Goal: Information Seeking & Learning: Learn about a topic

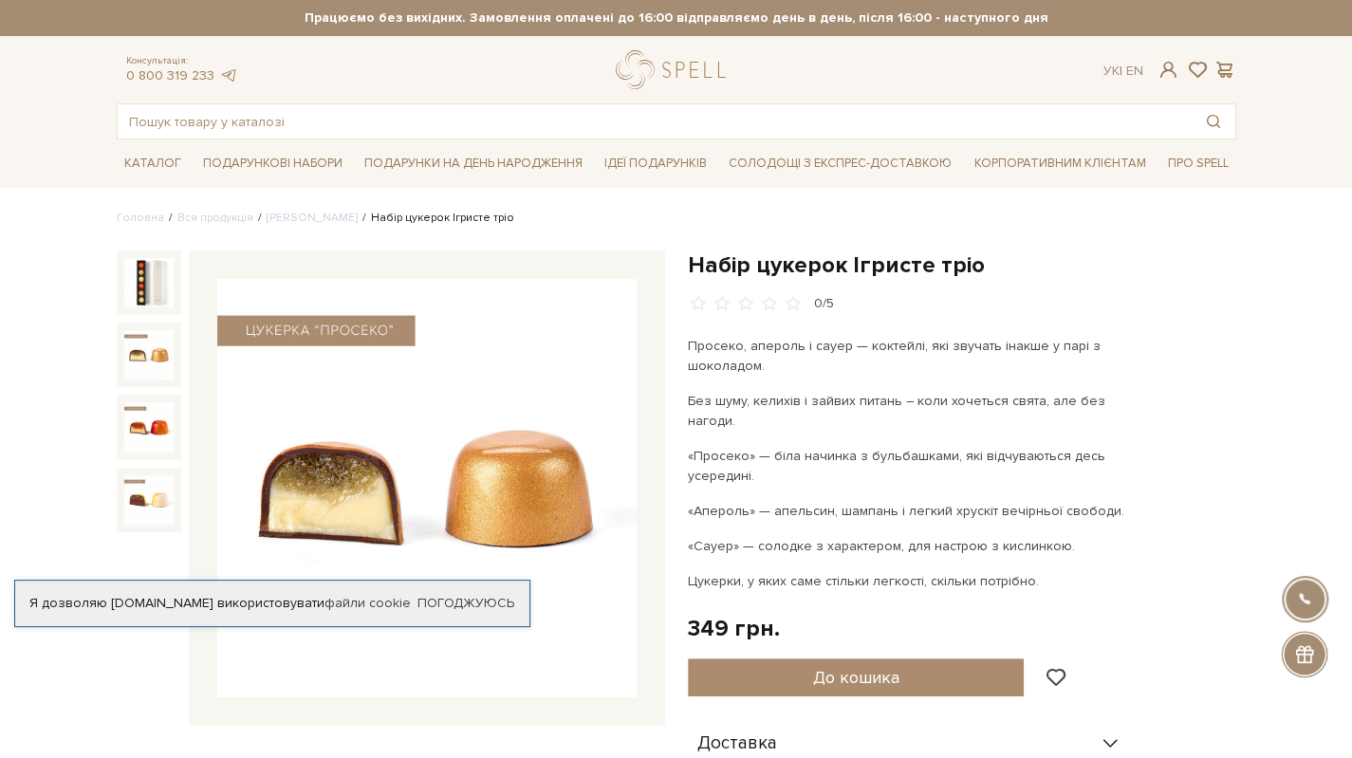
click at [139, 360] on img at bounding box center [148, 354] width 49 height 49
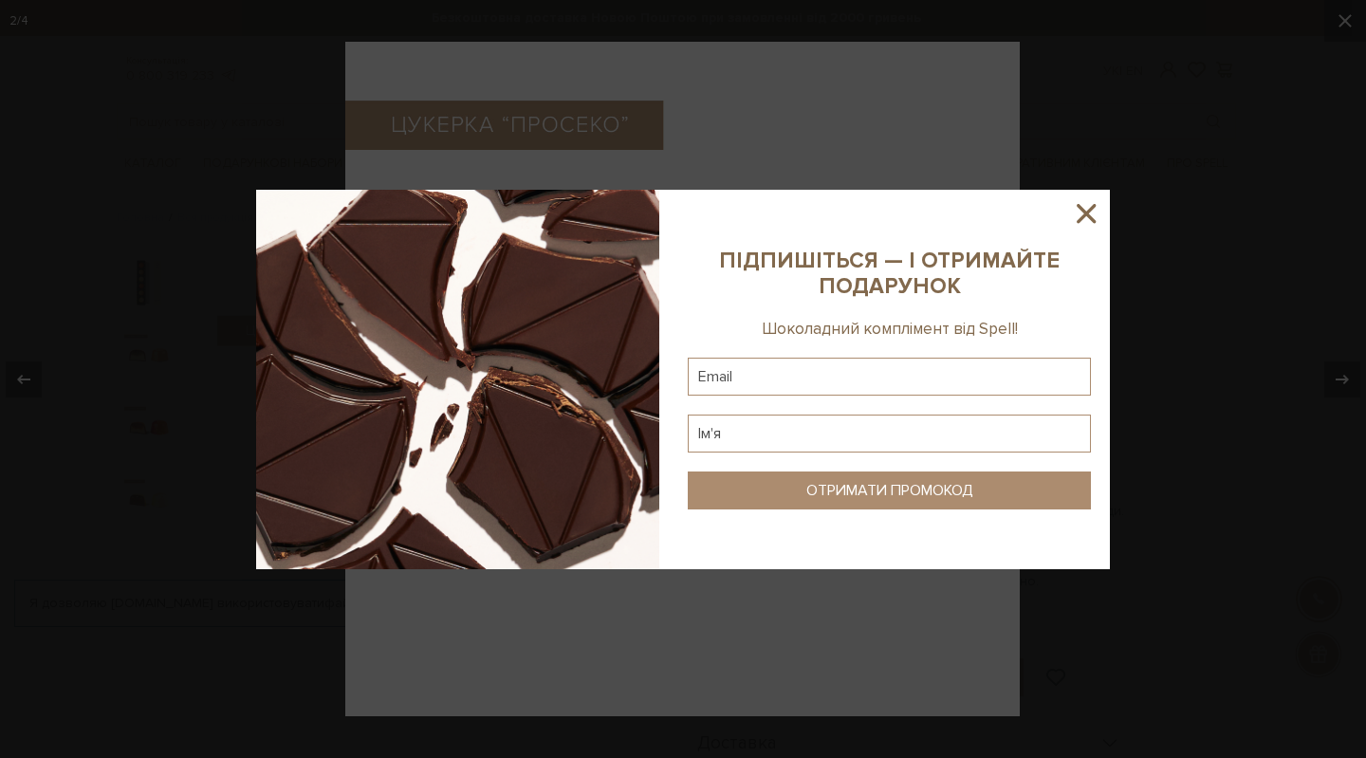
click at [1097, 212] on icon at bounding box center [1086, 213] width 32 height 32
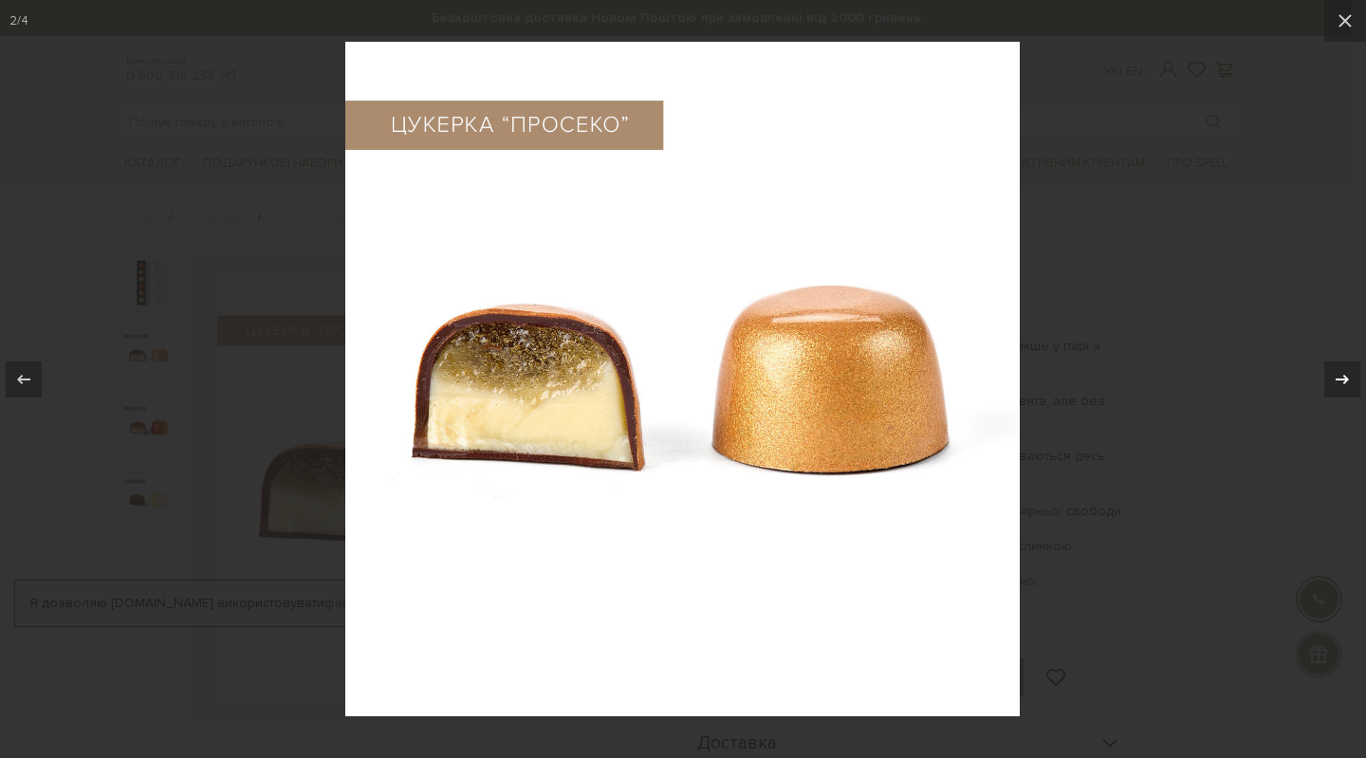
click at [1331, 385] on icon at bounding box center [1342, 379] width 23 height 23
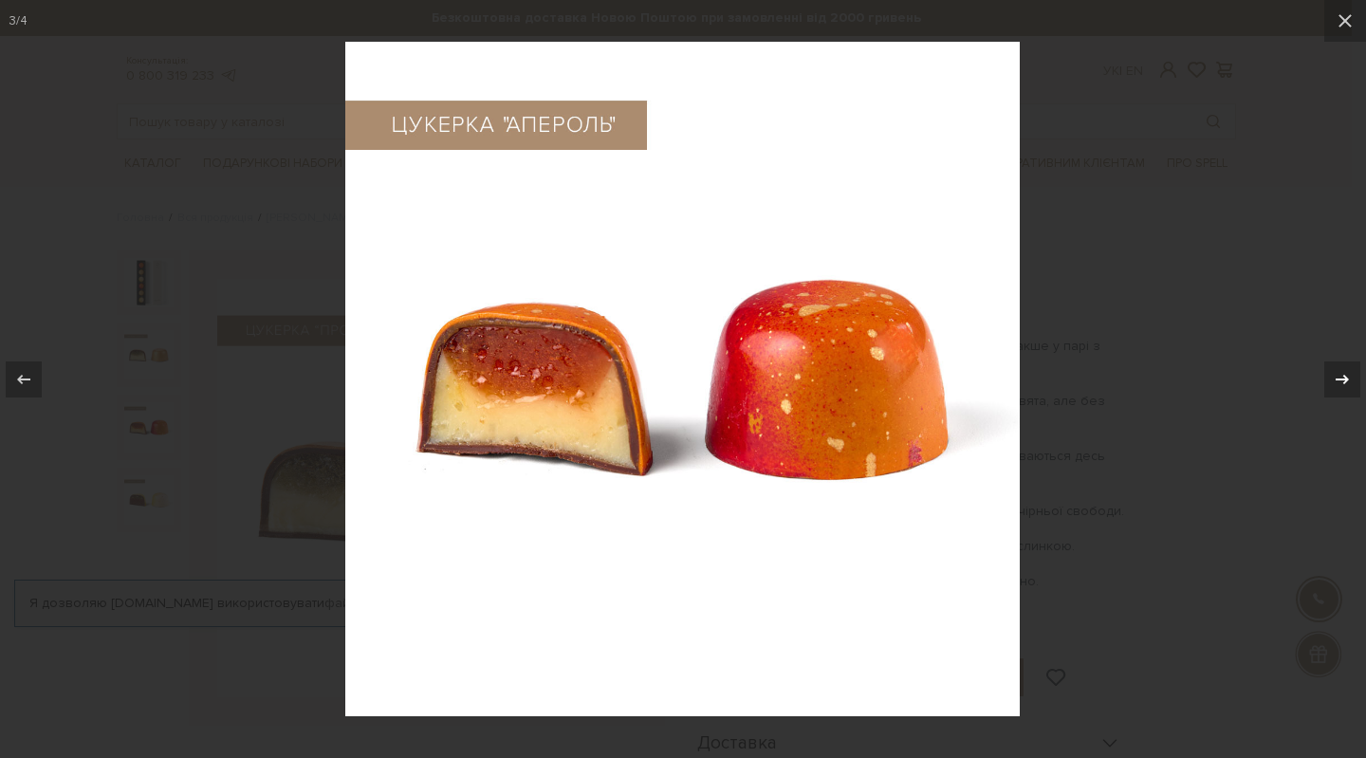
click at [1331, 385] on icon at bounding box center [1342, 379] width 23 height 23
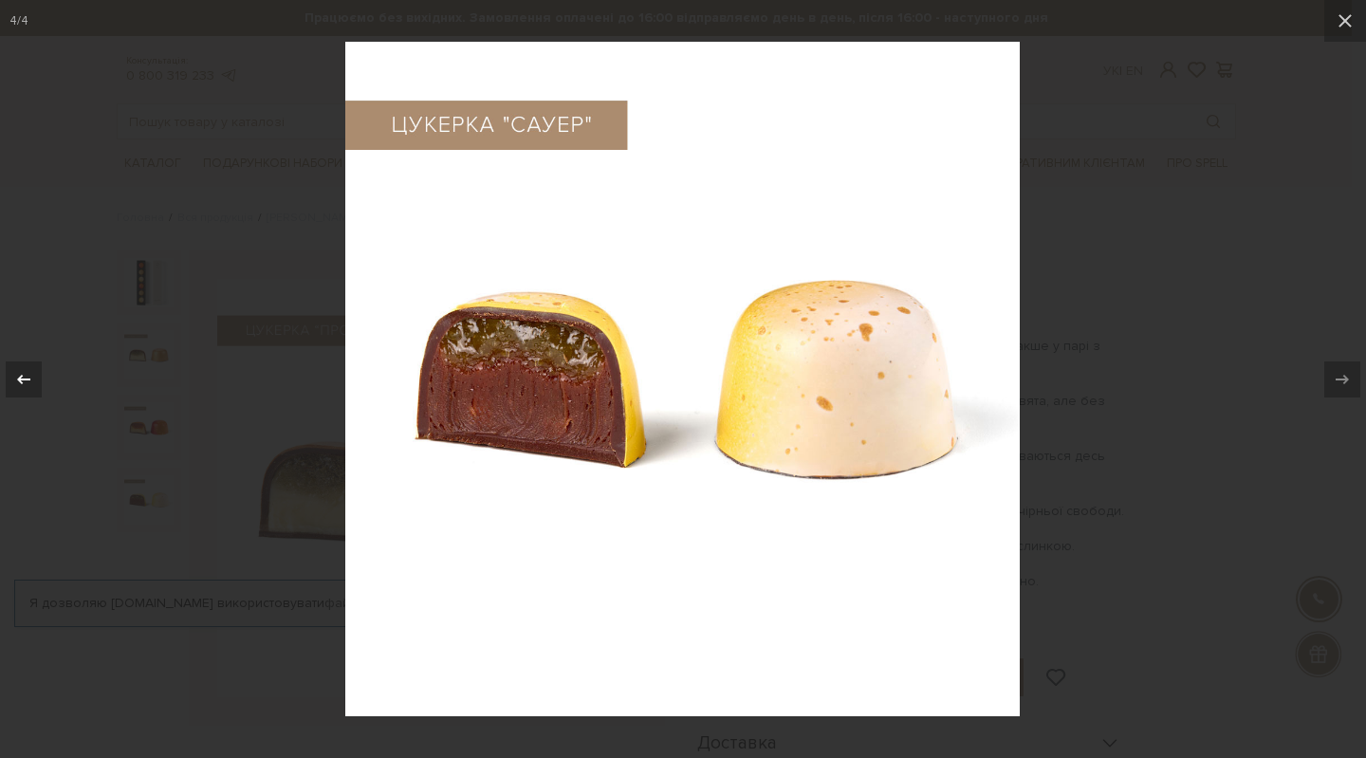
click at [23, 382] on icon at bounding box center [23, 379] width 23 height 23
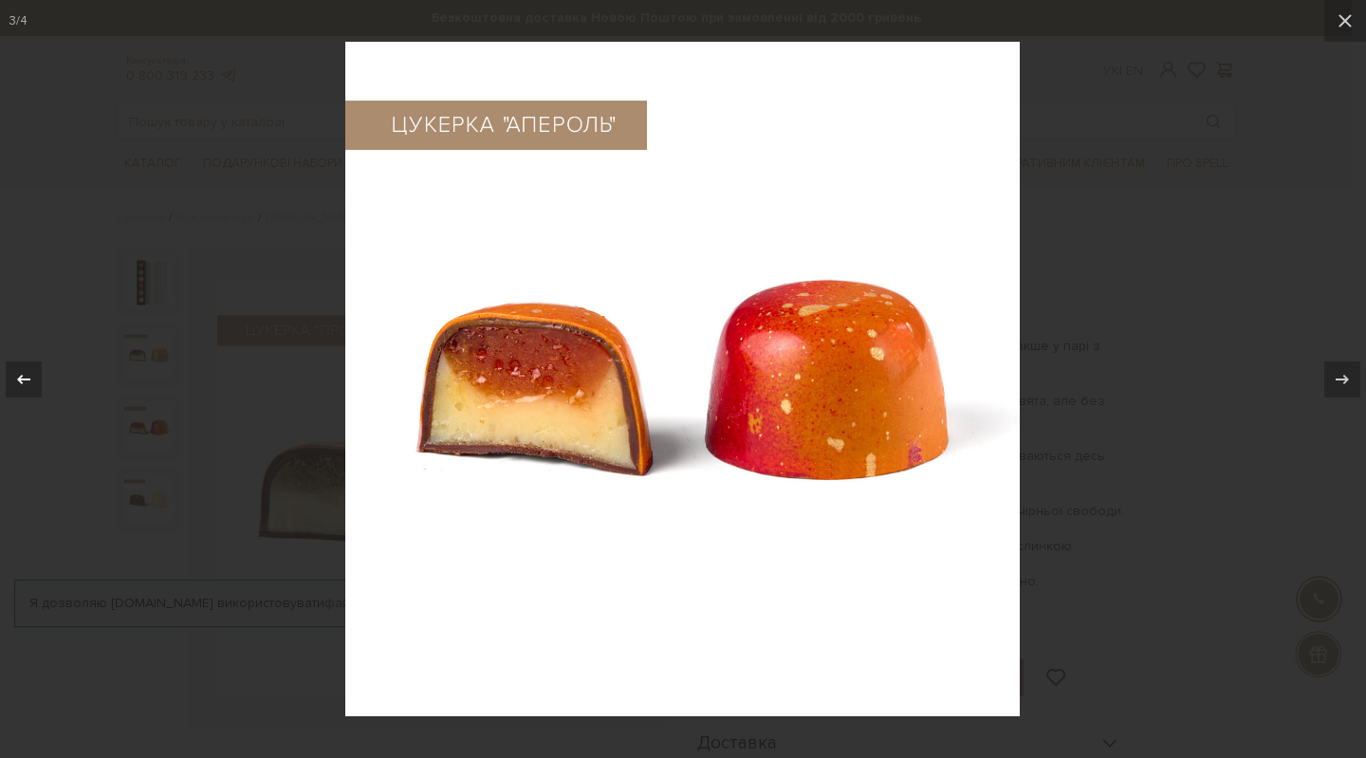
click at [23, 382] on icon at bounding box center [23, 379] width 23 height 23
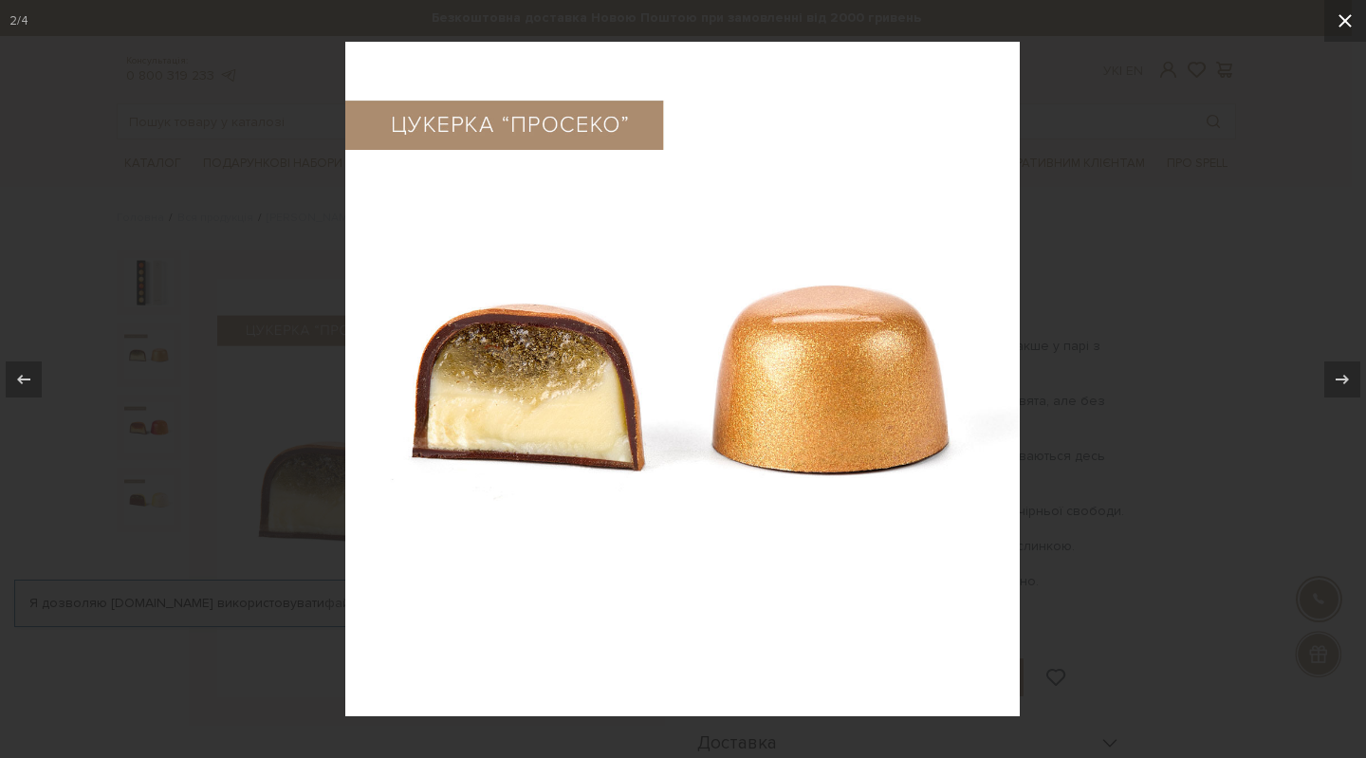
click at [1338, 26] on icon at bounding box center [1345, 20] width 23 height 23
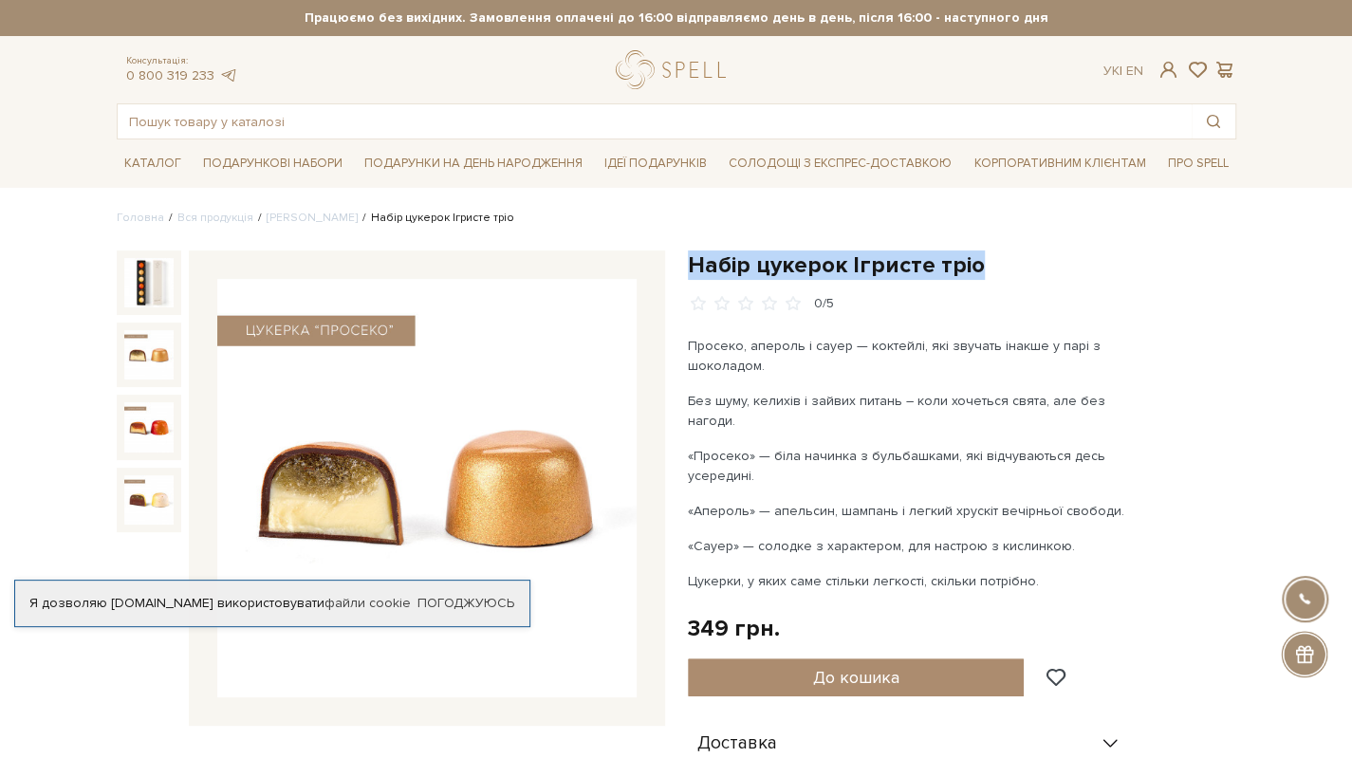
drag, startPoint x: 687, startPoint y: 255, endPoint x: 1013, endPoint y: 253, distance: 326.4
click at [1013, 253] on h1 "Набір цукерок Ігристе тріо" at bounding box center [962, 264] width 548 height 29
drag, startPoint x: 690, startPoint y: 265, endPoint x: 1019, endPoint y: 265, distance: 329.2
click at [1019, 265] on h1 "Набір цукерок Ігристе тріо" at bounding box center [962, 264] width 548 height 29
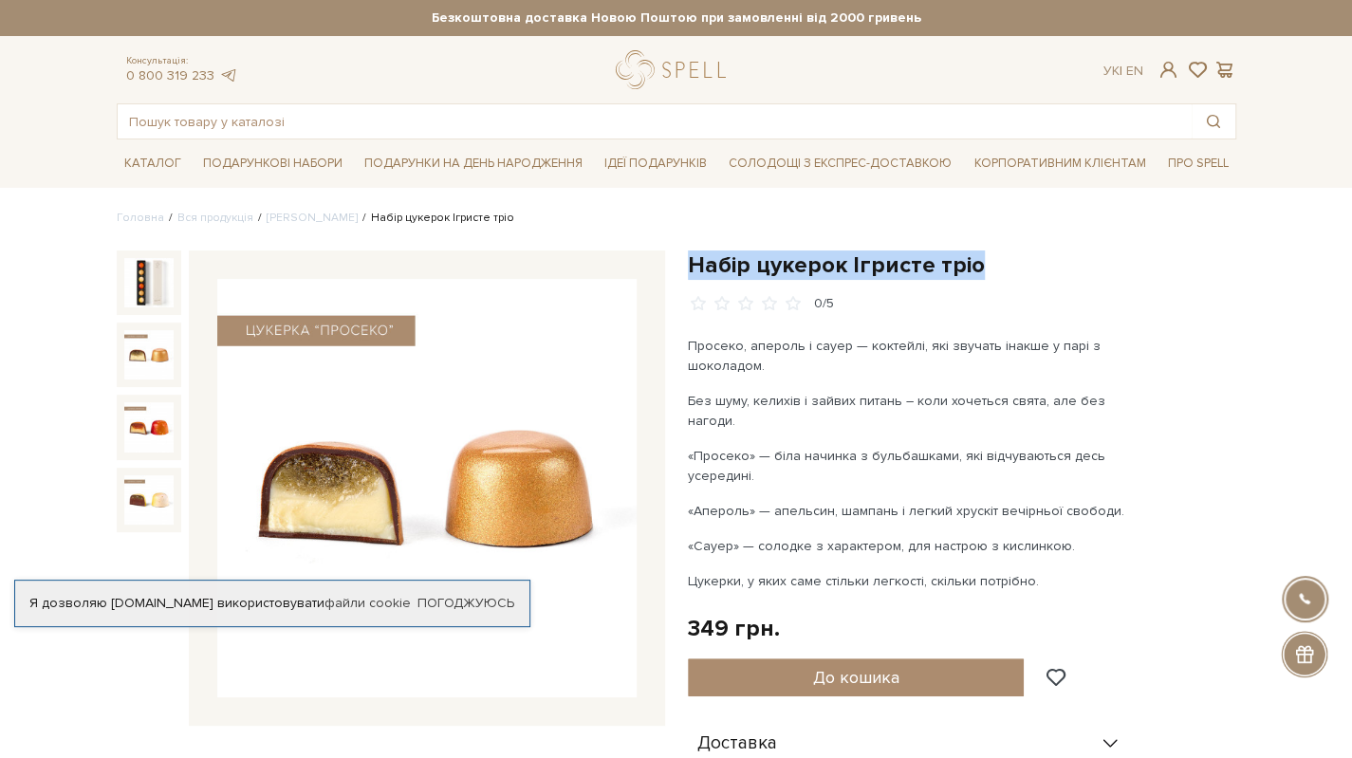
click at [1019, 265] on h1 "Набір цукерок Ігристе тріо" at bounding box center [962, 264] width 548 height 29
drag, startPoint x: 911, startPoint y: 255, endPoint x: 1027, endPoint y: 253, distance: 116.7
click at [1025, 255] on h1 "Набір цукерок Ігристе тріо" at bounding box center [962, 264] width 548 height 29
copy h1 "Набір цукерок Ігристе тріо"
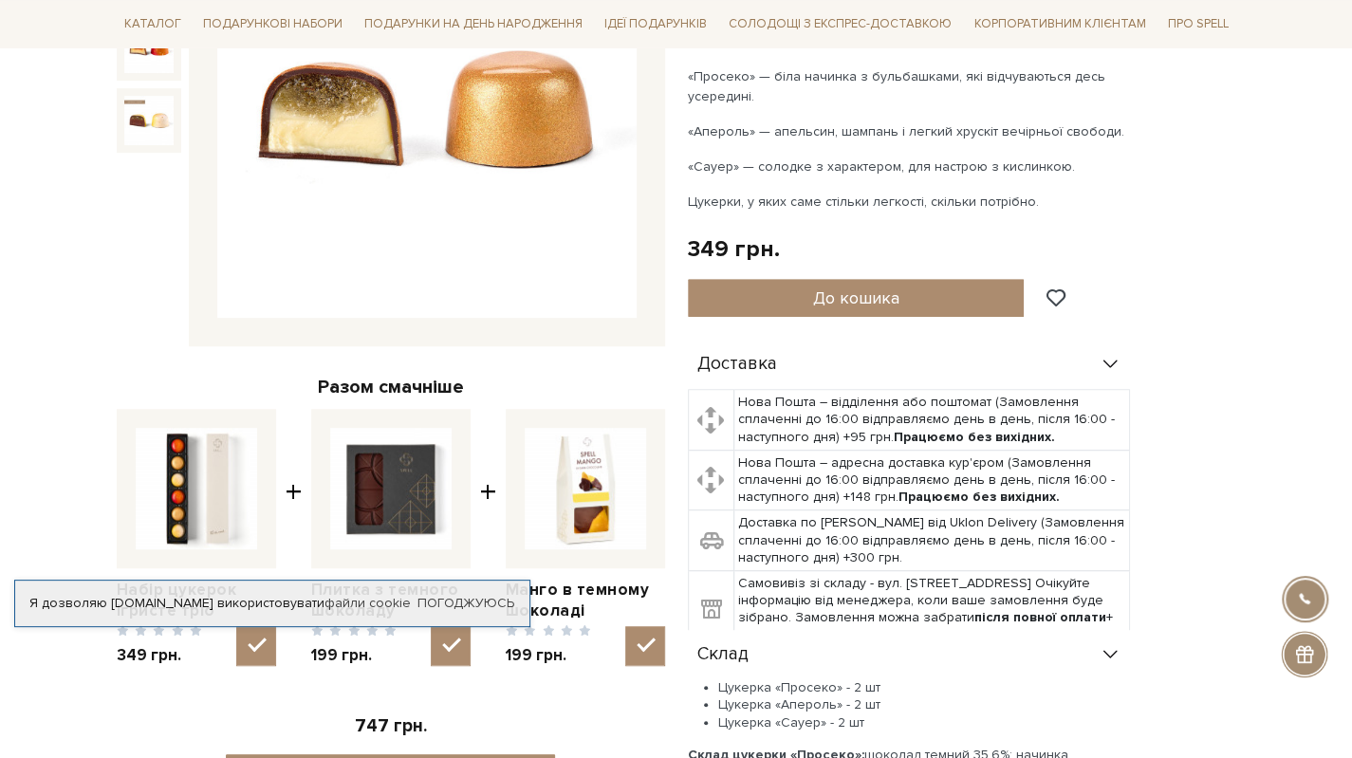
scroll to position [759, 0]
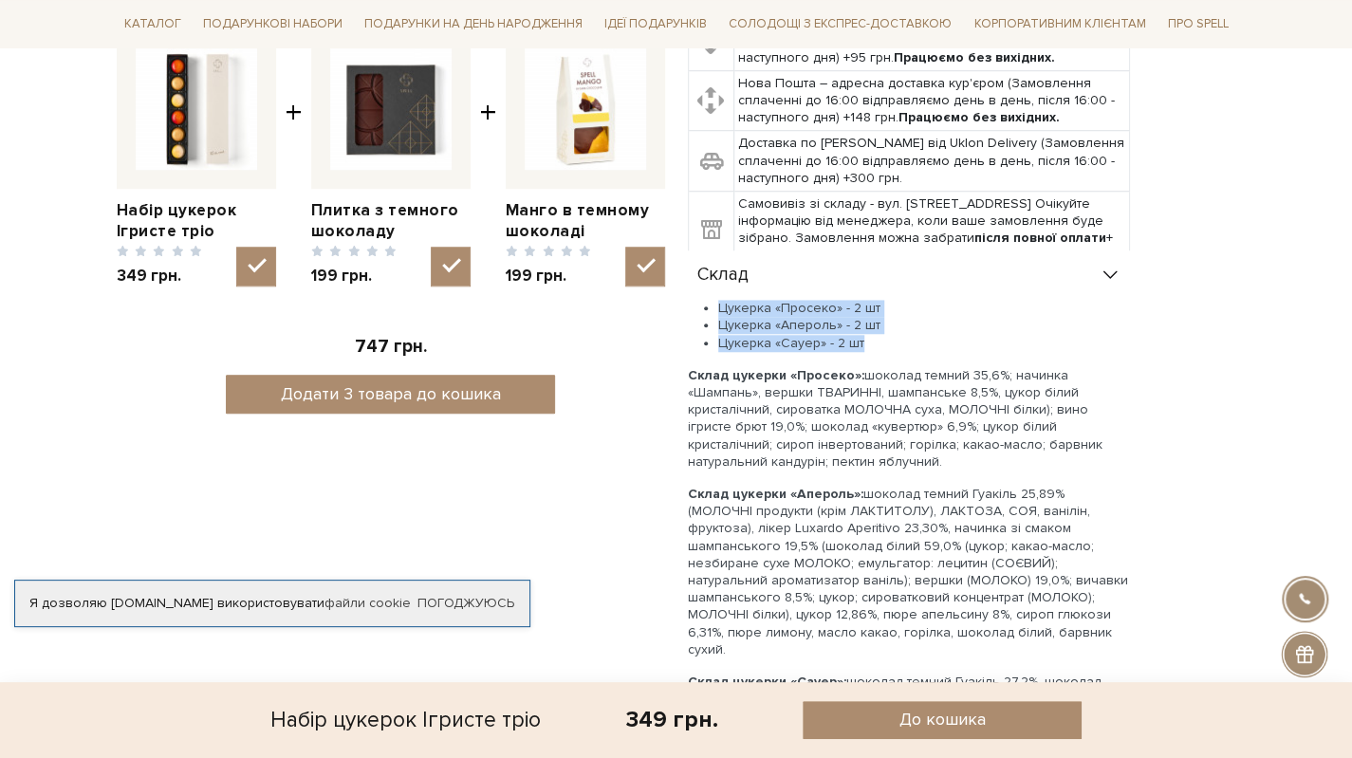
drag, startPoint x: 721, startPoint y: 309, endPoint x: 876, endPoint y: 339, distance: 157.4
click at [876, 339] on ul "Цукерка «Просеко» - 2 шт Цукерка «Апероль» - 2 шт Цукерка «Сауер» - 2 шт" at bounding box center [909, 326] width 442 height 52
click at [766, 559] on p "Склад цукерки «Апероль»: шоколад темний Гуакіль 25,89% (МОЛОЧНІ продукти (крім …" at bounding box center [909, 572] width 442 height 173
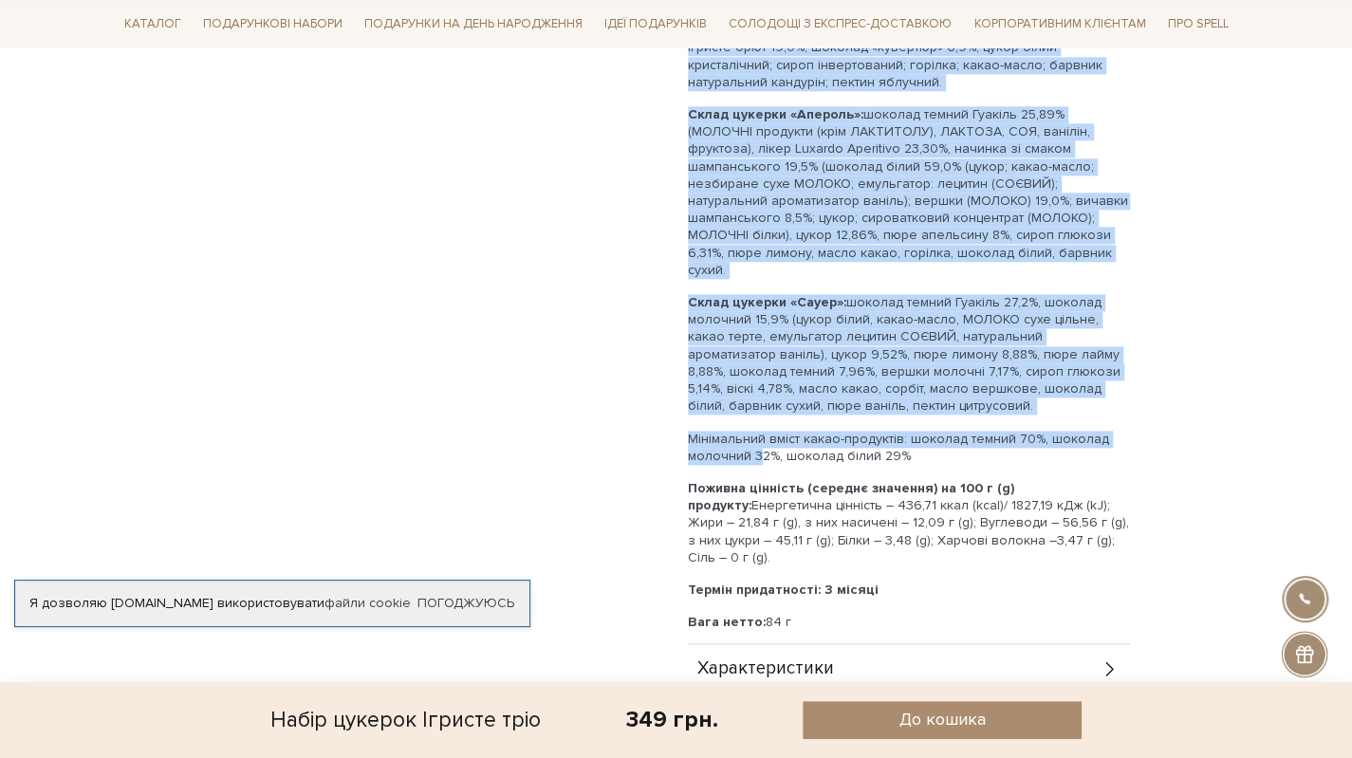
scroll to position [1328, 0]
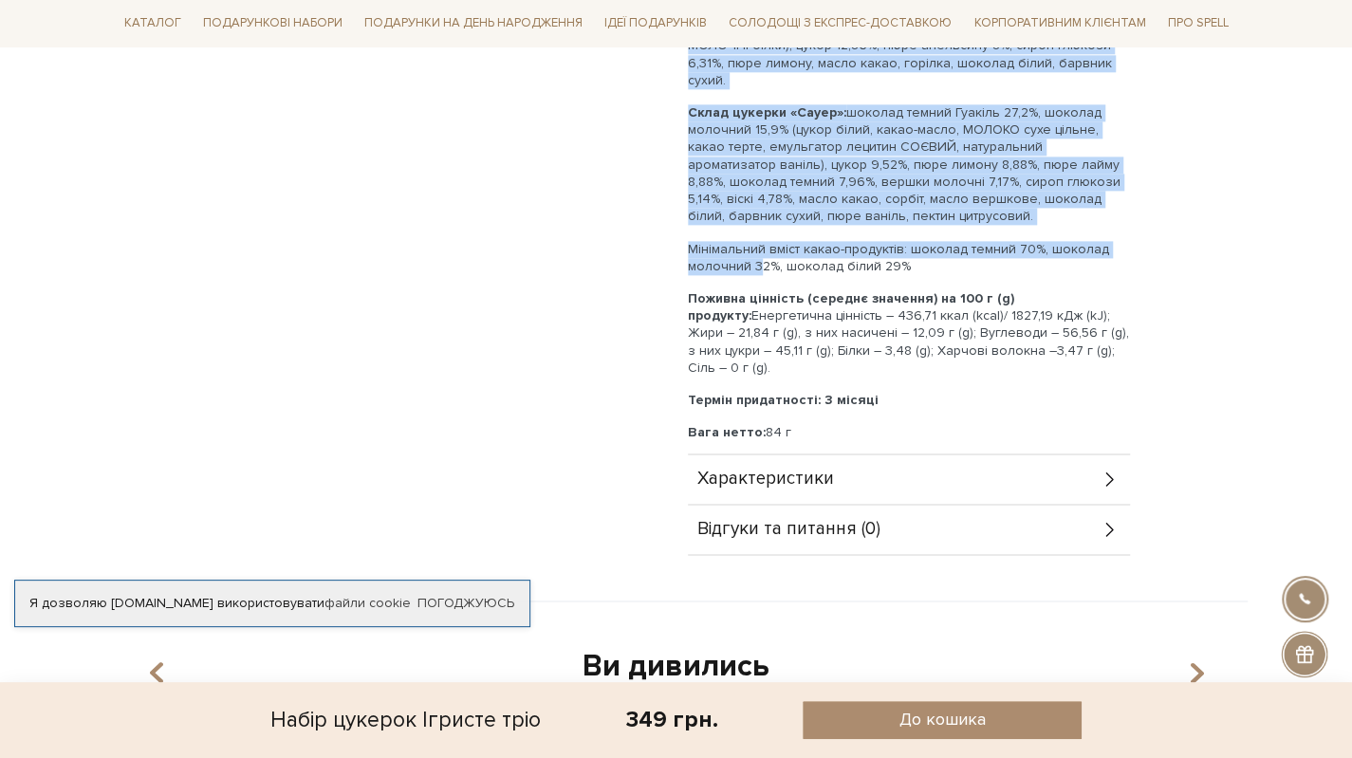
drag, startPoint x: 689, startPoint y: 373, endPoint x: 1129, endPoint y: 333, distance: 442.0
copy div "Lorem ipsumdo «Sitamet»: consect adipis 12,8%; elitsed «Doeiusm», tempor INCIDI…"
